Goal: Information Seeking & Learning: Learn about a topic

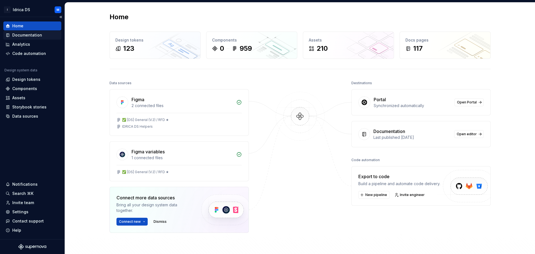
click at [26, 34] on div "Documentation" at bounding box center [27, 35] width 30 height 6
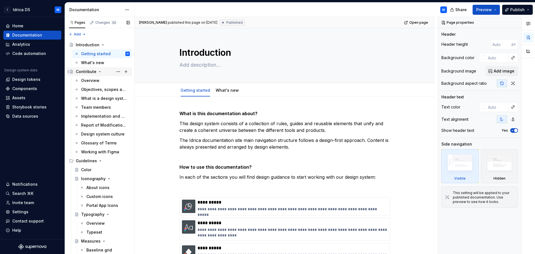
click at [98, 72] on icon "Page tree" at bounding box center [100, 71] width 4 height 4
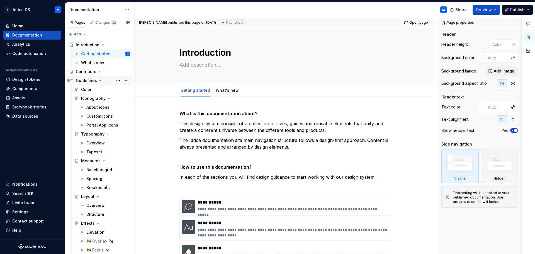
click at [98, 81] on icon "Page tree" at bounding box center [100, 80] width 4 height 4
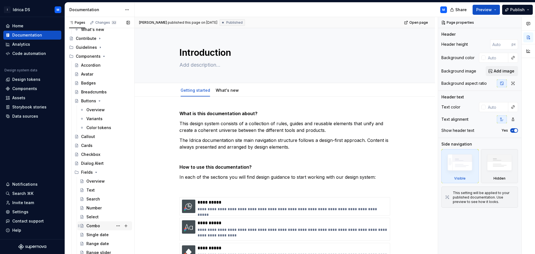
scroll to position [139, 0]
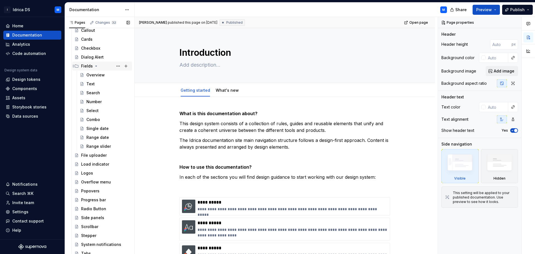
click at [96, 66] on icon "Page tree" at bounding box center [96, 66] width 4 height 4
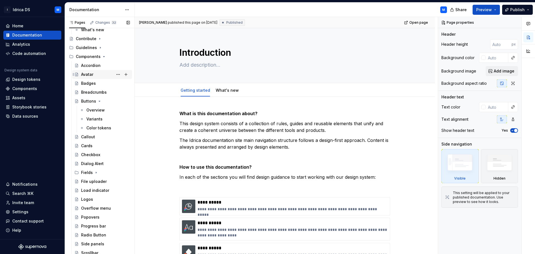
scroll to position [28, 0]
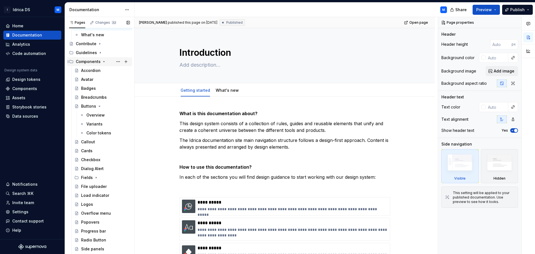
click at [104, 63] on icon "Page tree" at bounding box center [104, 61] width 4 height 4
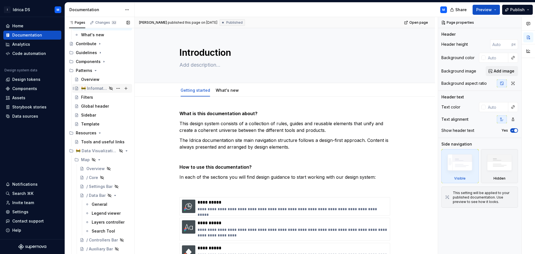
click at [98, 90] on div "🚧 Information Architecture" at bounding box center [94, 89] width 26 height 6
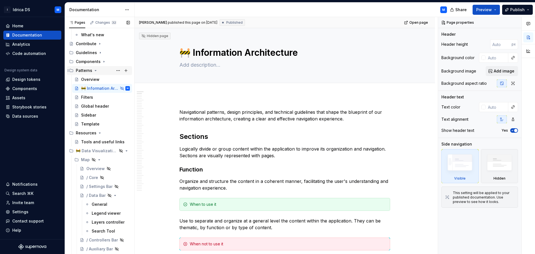
click at [97, 69] on icon "Page tree" at bounding box center [95, 70] width 4 height 4
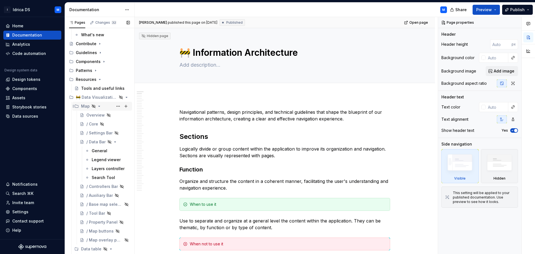
click at [85, 107] on div "Map" at bounding box center [85, 106] width 9 height 6
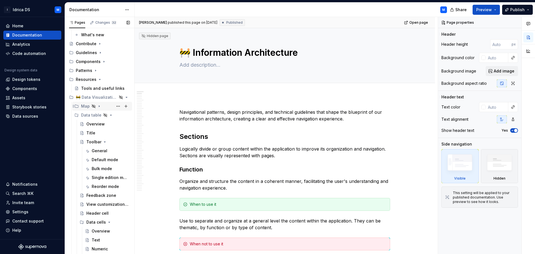
click at [85, 107] on div "Map" at bounding box center [85, 106] width 9 height 6
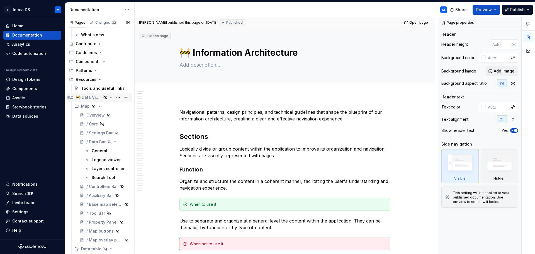
click at [88, 99] on div "🚧 Data Visualization" at bounding box center [89, 98] width 26 height 6
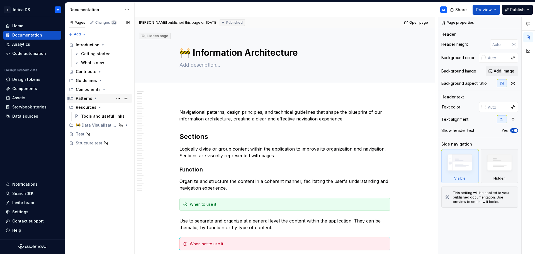
click at [88, 99] on div "Patterns" at bounding box center [84, 99] width 16 height 6
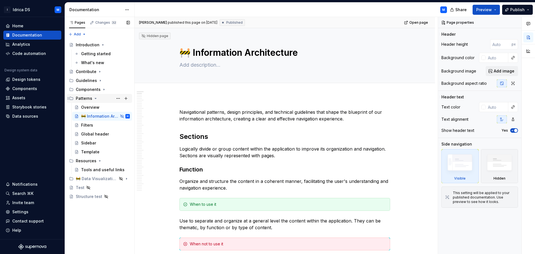
click at [92, 100] on div "Patterns" at bounding box center [103, 99] width 54 height 8
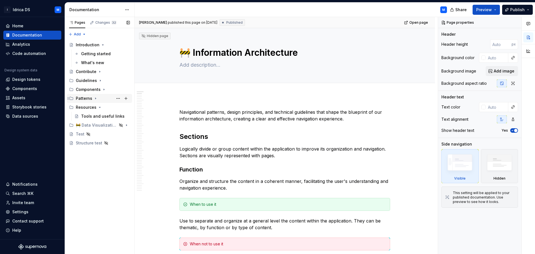
click at [95, 98] on icon "Page tree" at bounding box center [95, 98] width 4 height 4
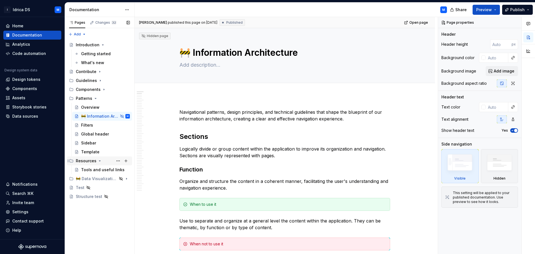
click at [92, 161] on div "Resources" at bounding box center [86, 161] width 21 height 6
click at [92, 177] on div "🚧 Data Visualization" at bounding box center [89, 179] width 26 height 6
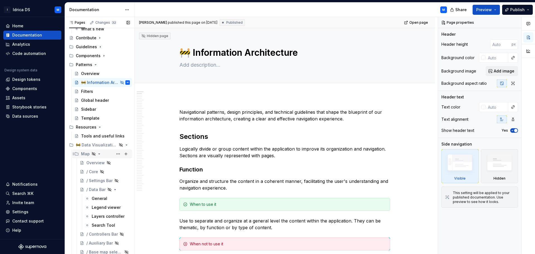
scroll to position [28, 0]
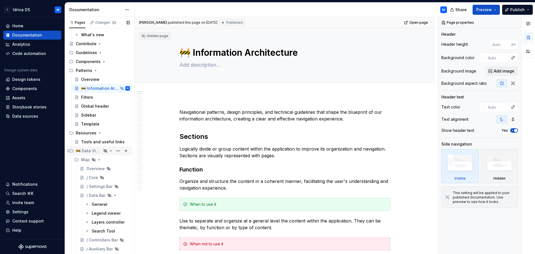
click at [86, 149] on div "🚧 Data Visualization" at bounding box center [89, 151] width 26 height 6
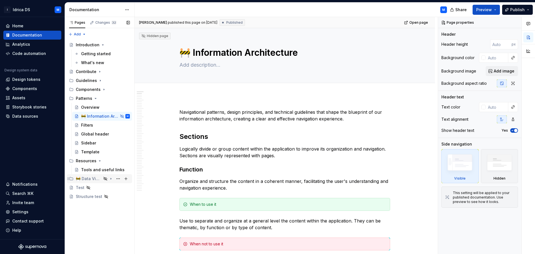
scroll to position [0, 0]
click at [87, 178] on div "🚧 Data Visualization" at bounding box center [89, 179] width 26 height 6
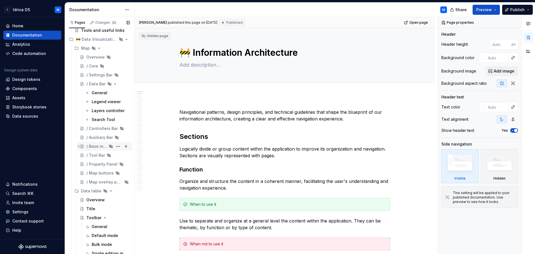
scroll to position [167, 0]
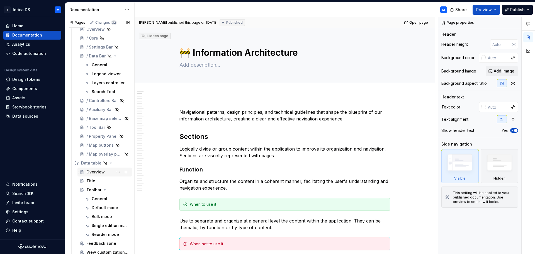
click at [91, 171] on div "Overview" at bounding box center [95, 172] width 18 height 6
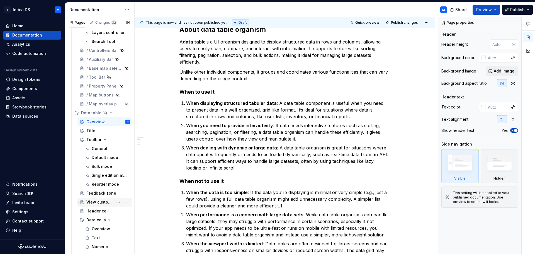
scroll to position [223, 0]
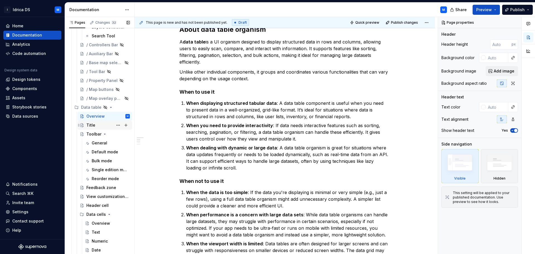
click at [92, 126] on div "Title" at bounding box center [90, 125] width 9 height 6
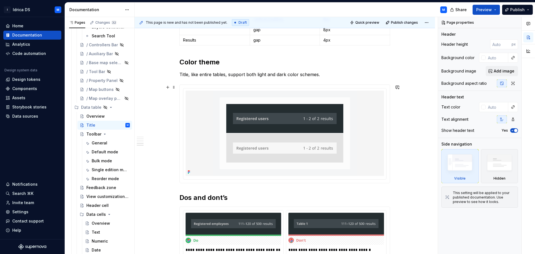
scroll to position [697, 0]
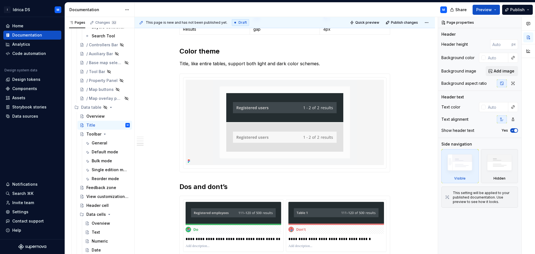
type textarea "*"
